Goal: Information Seeking & Learning: Learn about a topic

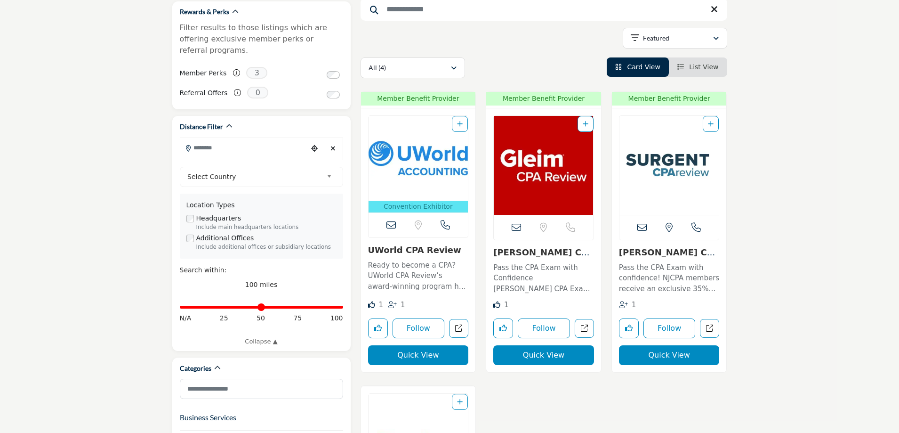
scroll to position [188, 0]
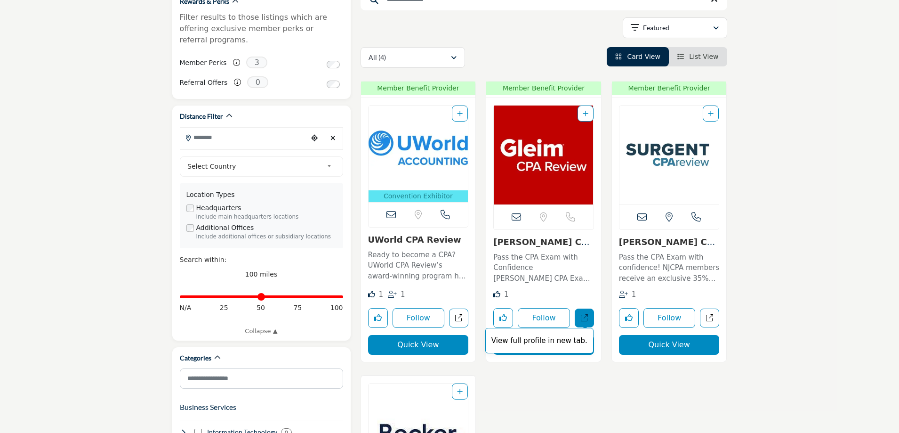
click at [554, 343] on p "View full profile in new tab." at bounding box center [540, 340] width 98 height 11
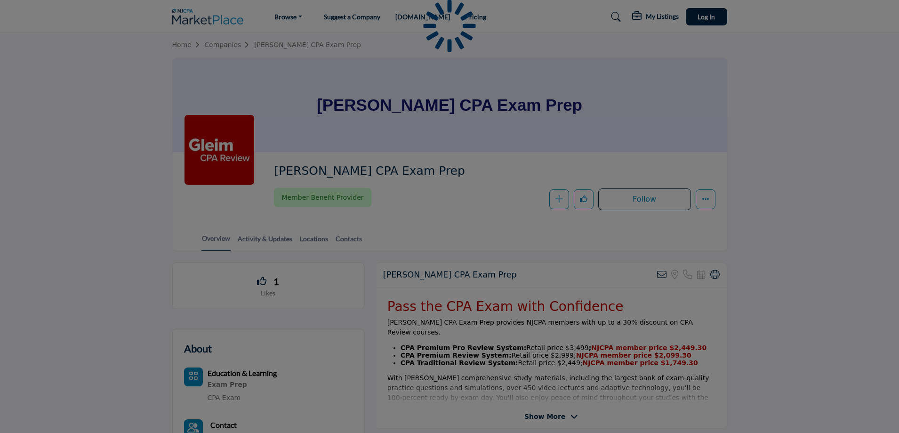
scroll to position [94, 0]
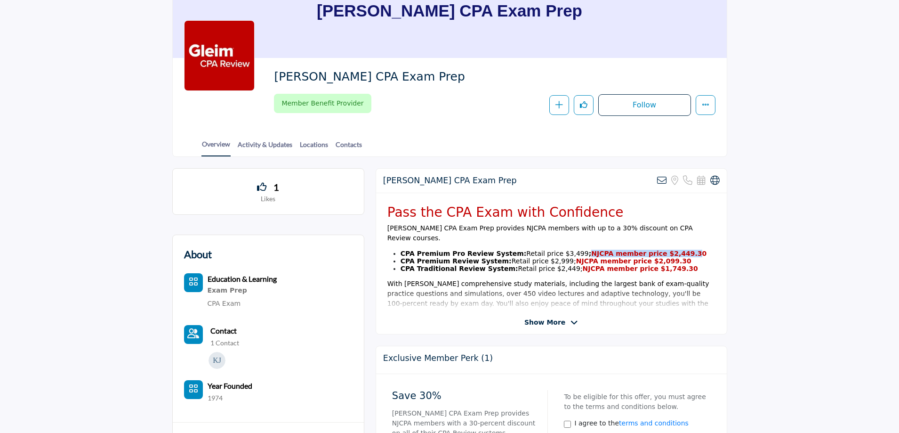
drag, startPoint x: 564, startPoint y: 243, endPoint x: 659, endPoint y: 243, distance: 95.1
click at [659, 250] on strong "NJCPA member price $2,449.30" at bounding box center [648, 254] width 115 height 8
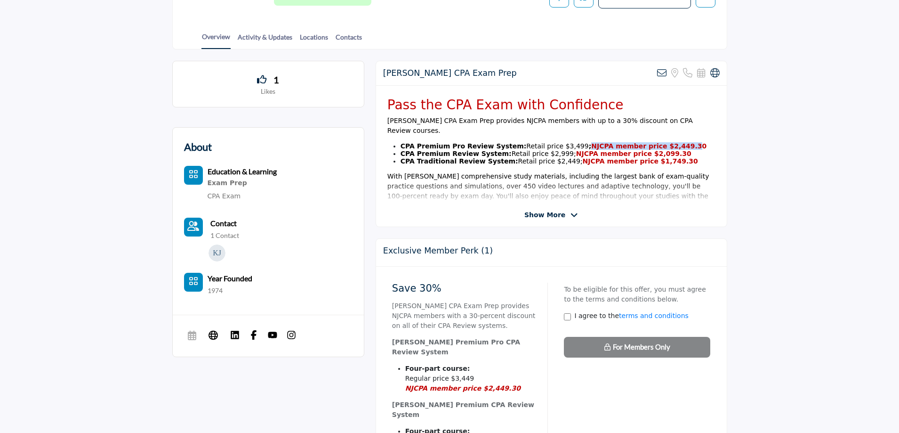
scroll to position [0, 0]
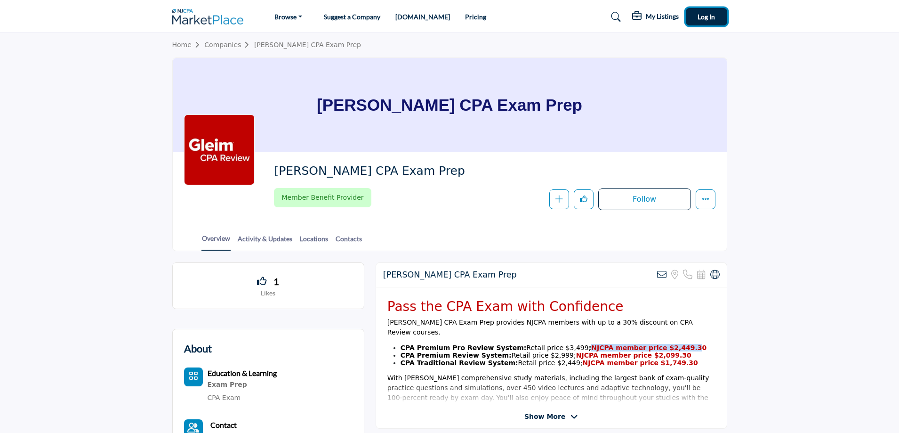
click at [705, 14] on span "Log In" at bounding box center [706, 17] width 17 height 8
